Goal: Information Seeking & Learning: Compare options

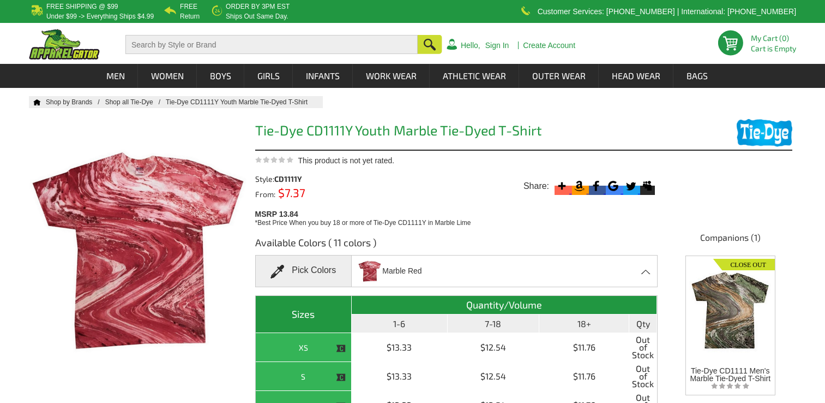
scroll to position [85, 0]
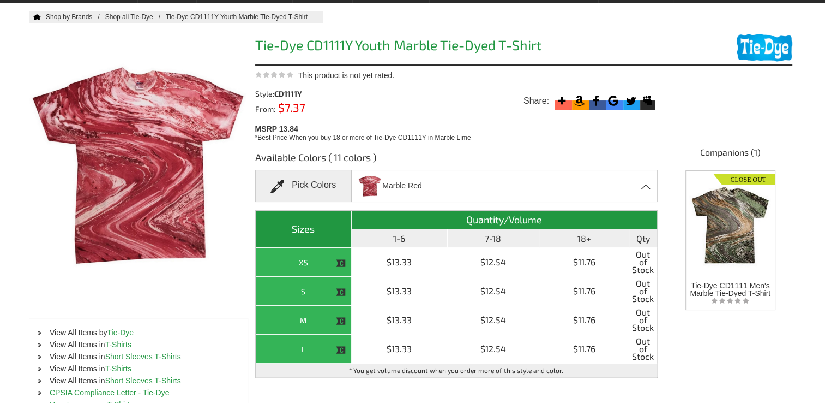
click at [415, 192] on span "Marble Red" at bounding box center [401, 185] width 39 height 19
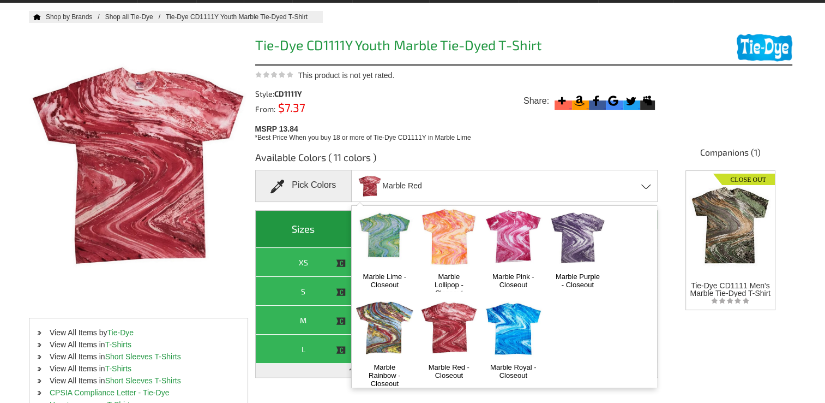
click at [507, 244] on img at bounding box center [513, 235] width 57 height 71
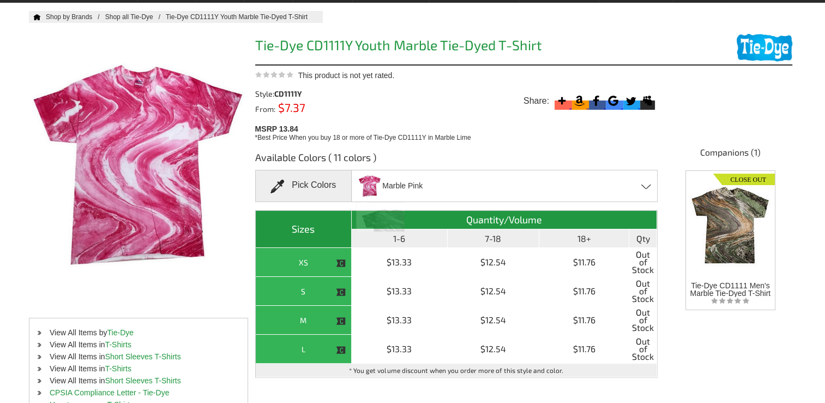
scroll to position [373, 0]
click at [412, 186] on span "Marble Pink" at bounding box center [402, 185] width 40 height 19
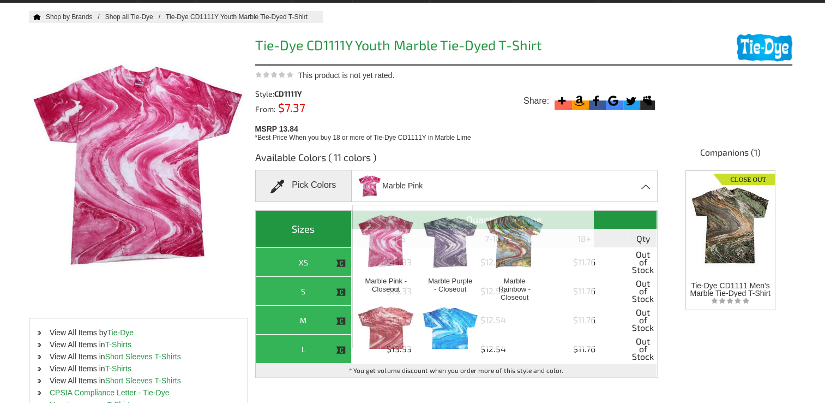
scroll to position [101, 0]
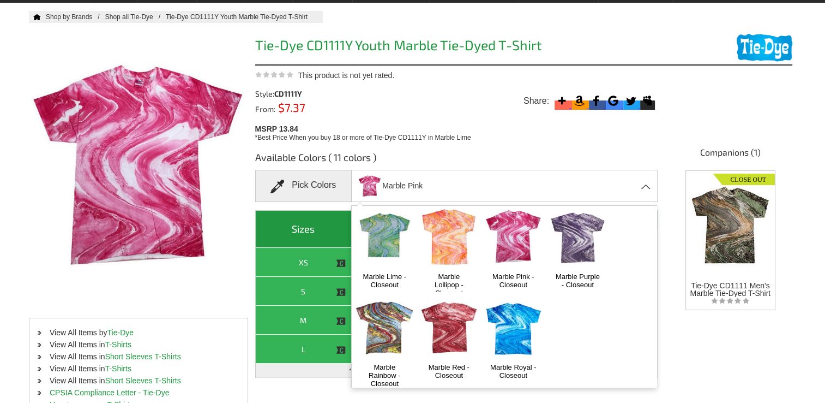
click at [561, 242] on img at bounding box center [577, 235] width 57 height 71
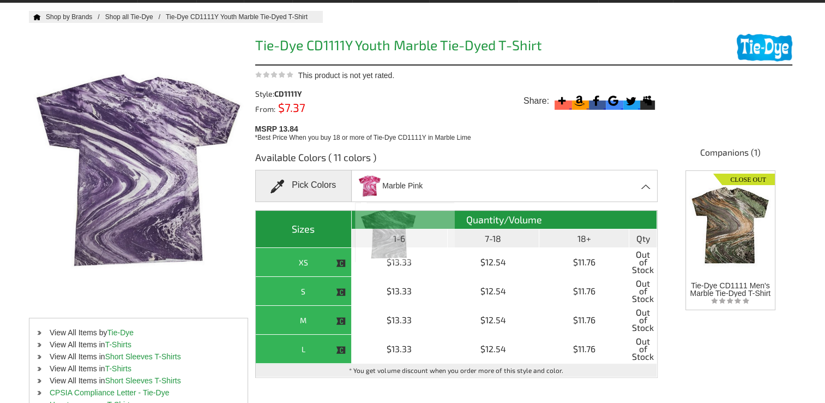
scroll to position [373, 0]
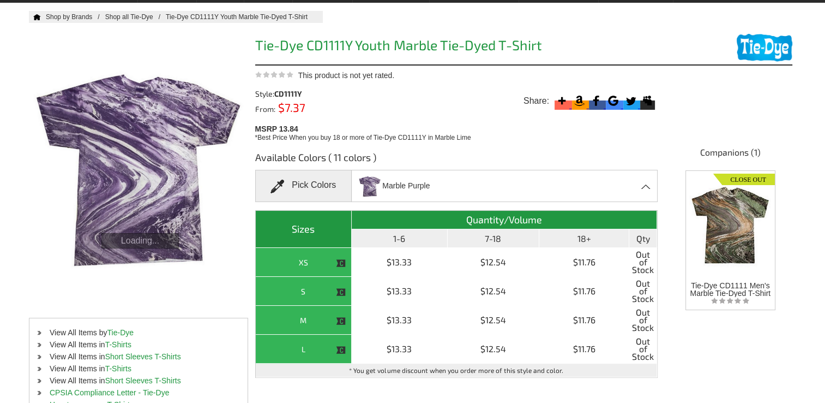
click at [416, 176] on span "Marble Purple" at bounding box center [405, 185] width 47 height 19
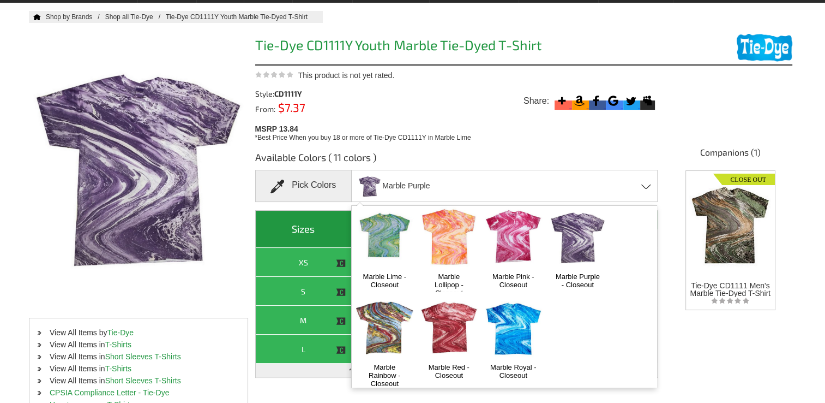
click at [505, 320] on img at bounding box center [513, 326] width 57 height 71
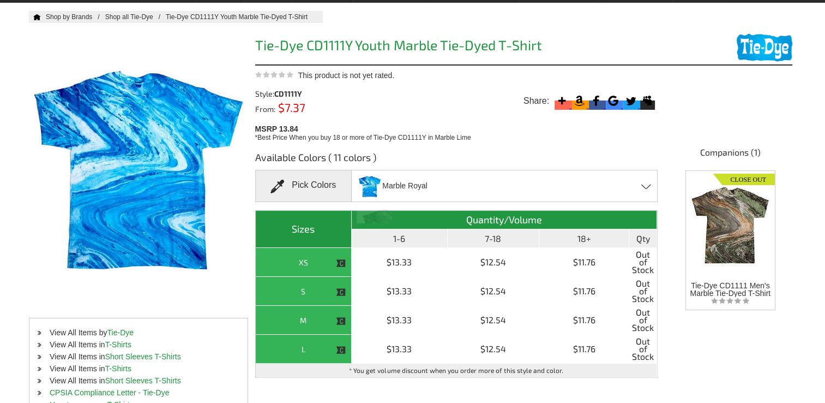
scroll to position [373, 0]
click at [397, 192] on span "Marble Royal" at bounding box center [404, 185] width 45 height 19
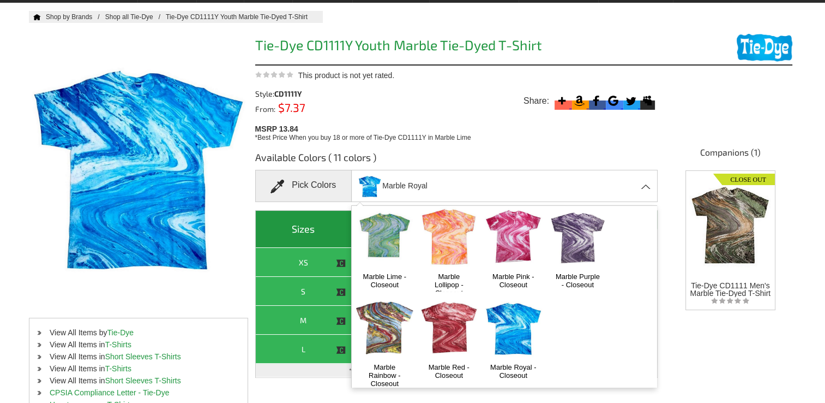
click at [694, 350] on div "Tie-Dye CD1111 Men's Marble Tie-Dyed T-Shirt" at bounding box center [731, 331] width 90 height 322
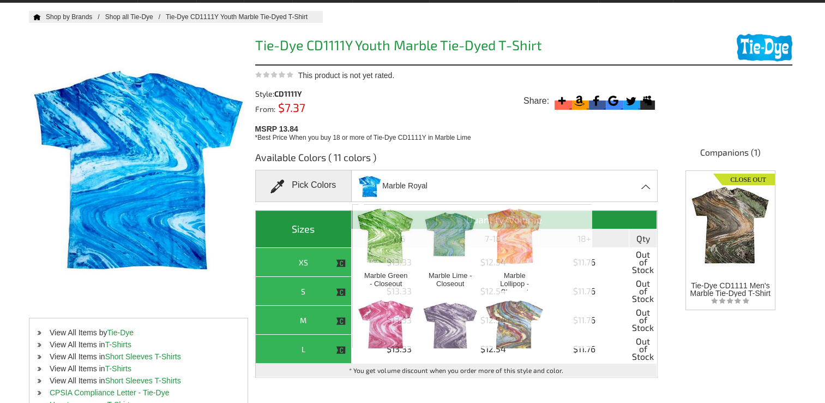
scroll to position [373, 0]
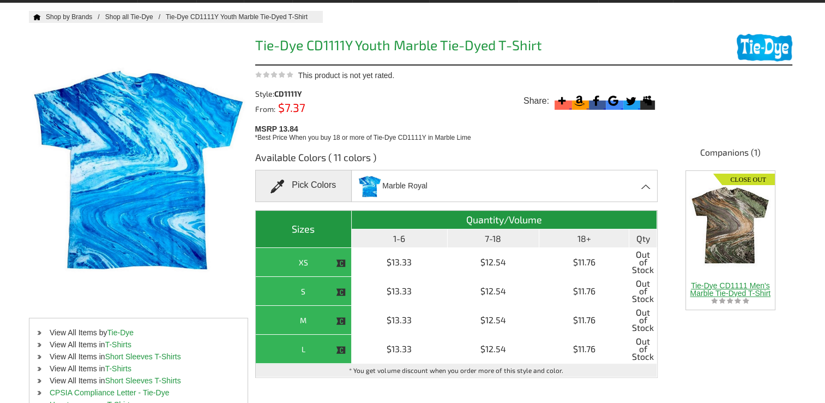
click at [705, 281] on span "Tie-Dye CD1111 Men's Marble Tie-Dyed T-Shirt" at bounding box center [730, 289] width 81 height 16
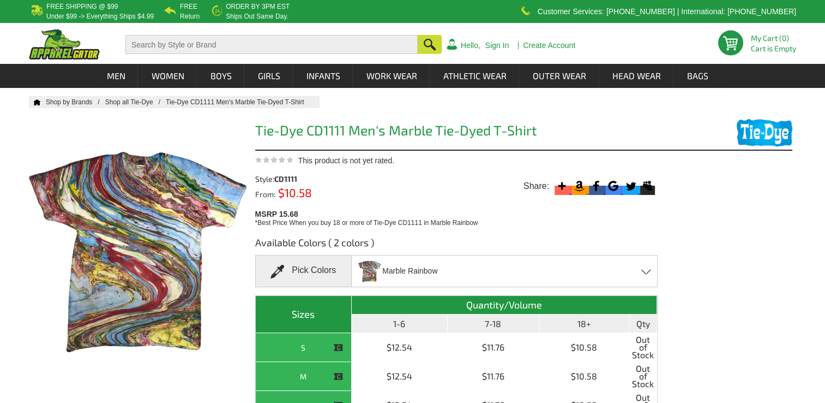
click at [434, 274] on span "Marble Rainbow" at bounding box center [409, 270] width 55 height 19
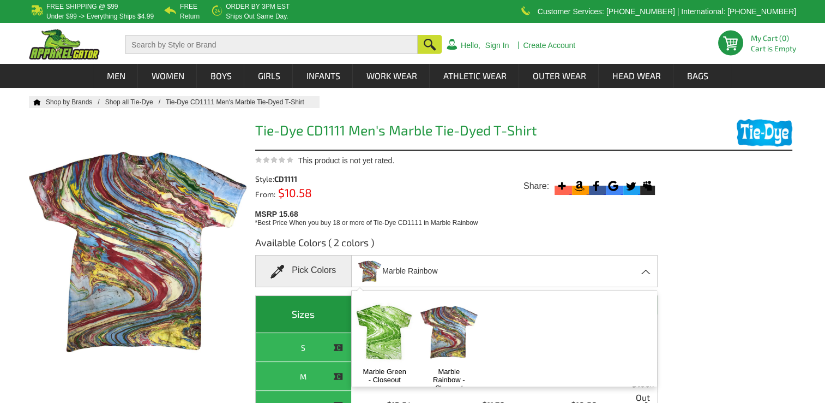
click at [718, 231] on div "Available Colors ( 2 colors ) Pick Colors Marble Rainbow Marble Green - Closeou…" at bounding box center [523, 393] width 537 height 331
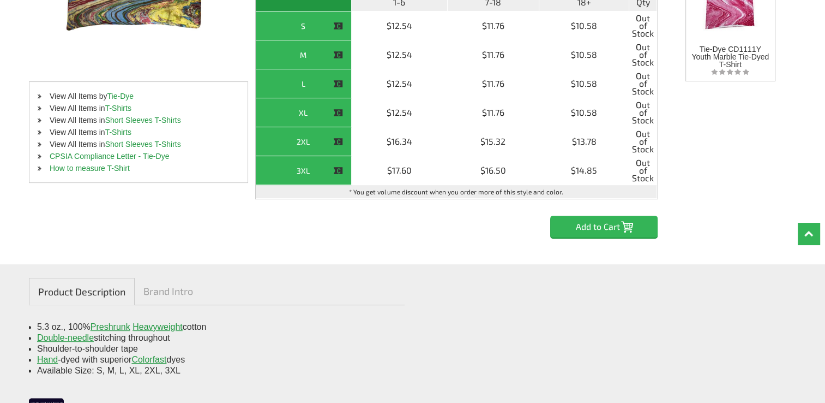
scroll to position [218, 0]
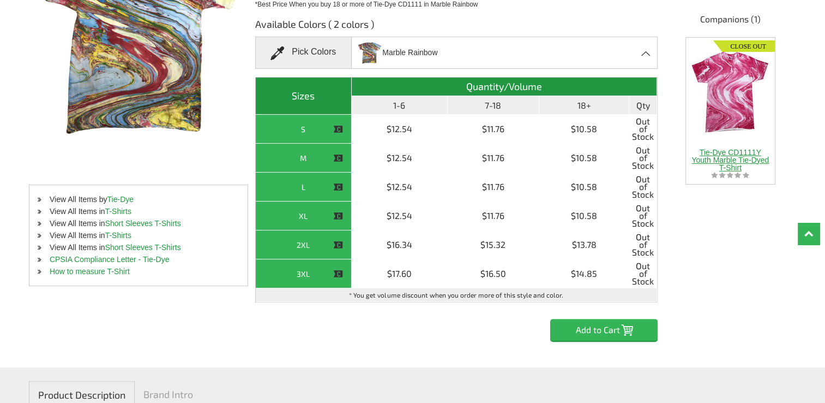
click at [708, 145] on link "Tie-Dye CD1111Y Youth Marble Tie-Dyed T-Shirt" at bounding box center [731, 105] width 82 height 134
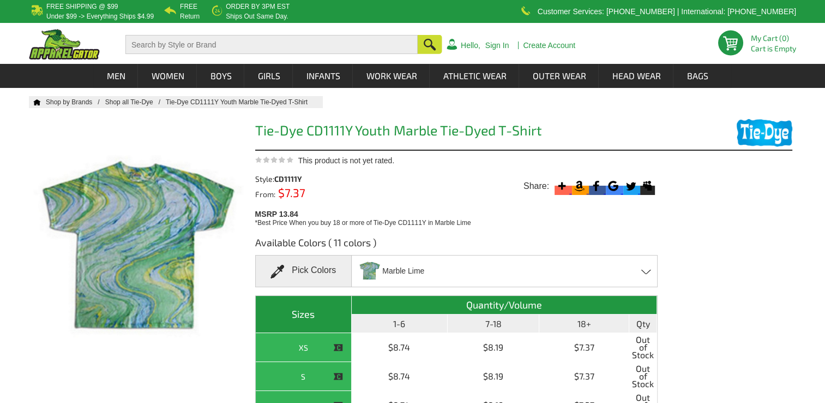
click at [460, 263] on div "Marble Lime Marble - Closeout Marble Black - Closeout Marble Camouflage - Close…" at bounding box center [504, 271] width 307 height 32
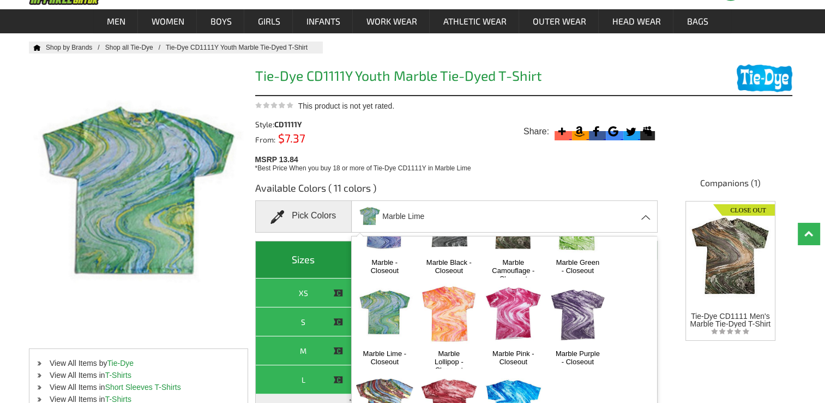
scroll to position [101, 0]
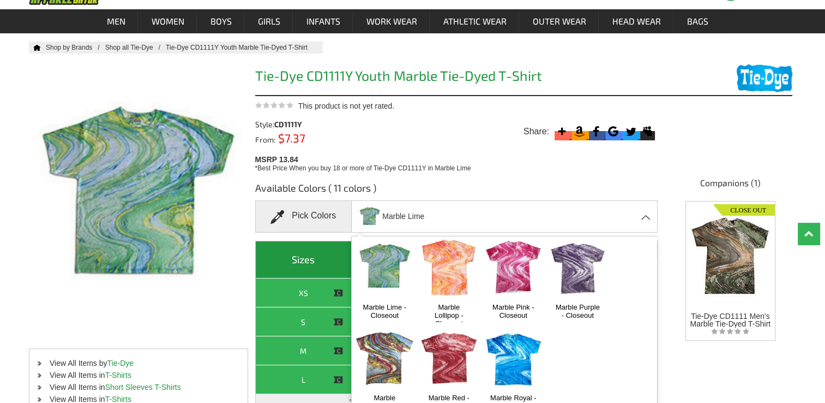
click at [382, 366] on img at bounding box center [384, 357] width 57 height 71
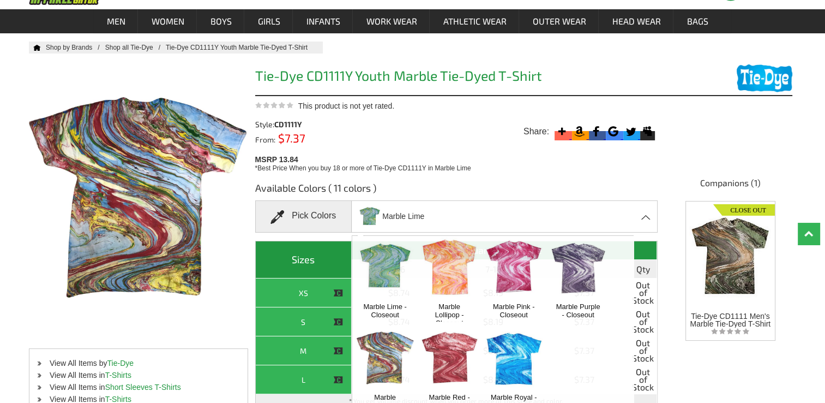
scroll to position [373, 0]
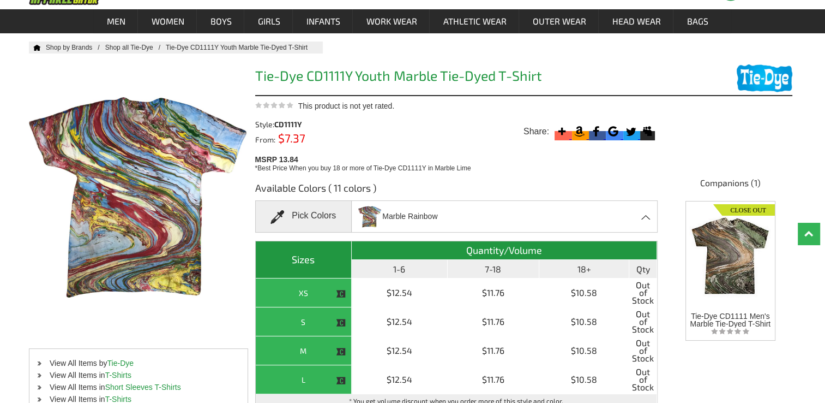
click at [413, 213] on span "Marble Rainbow" at bounding box center [409, 216] width 55 height 19
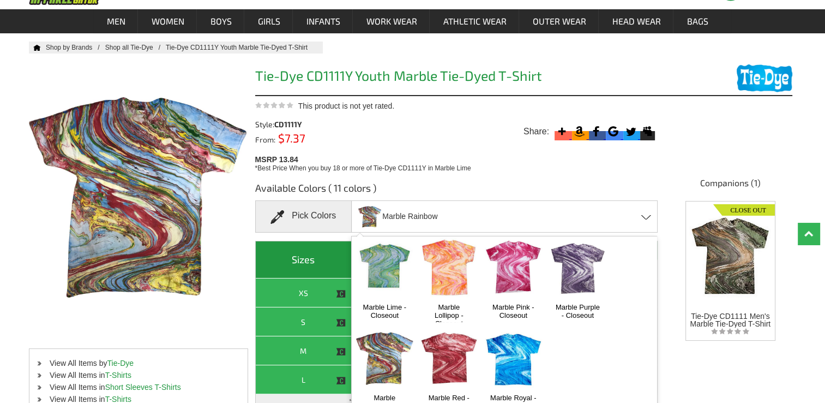
click at [559, 273] on img at bounding box center [577, 266] width 57 height 71
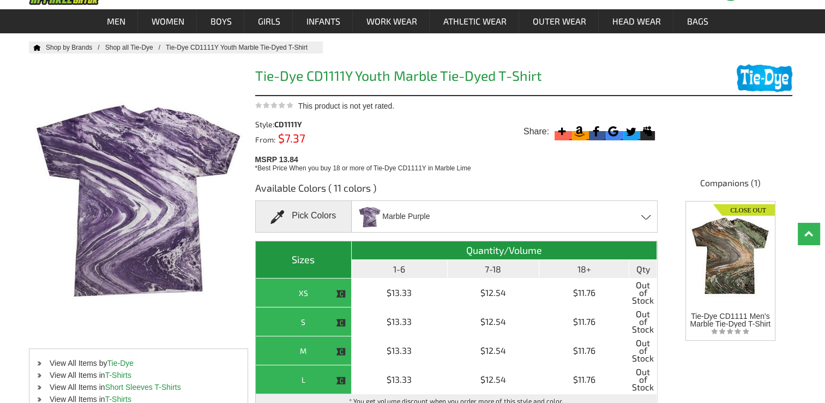
click at [422, 212] on span "Marble Purple" at bounding box center [405, 216] width 47 height 19
